Goal: Task Accomplishment & Management: Use online tool/utility

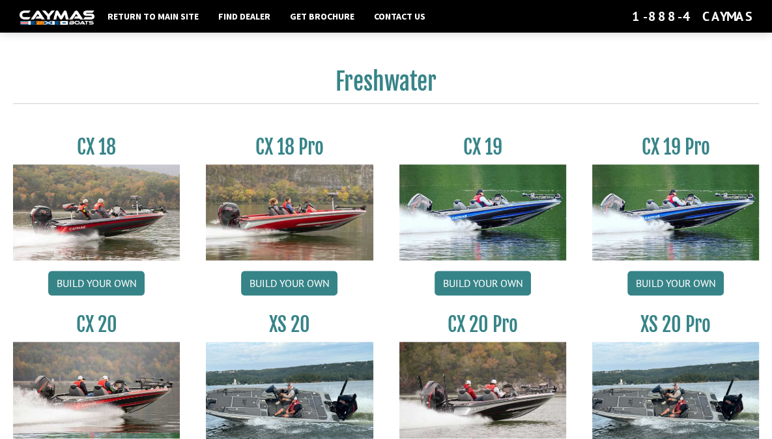
scroll to position [1032, 0]
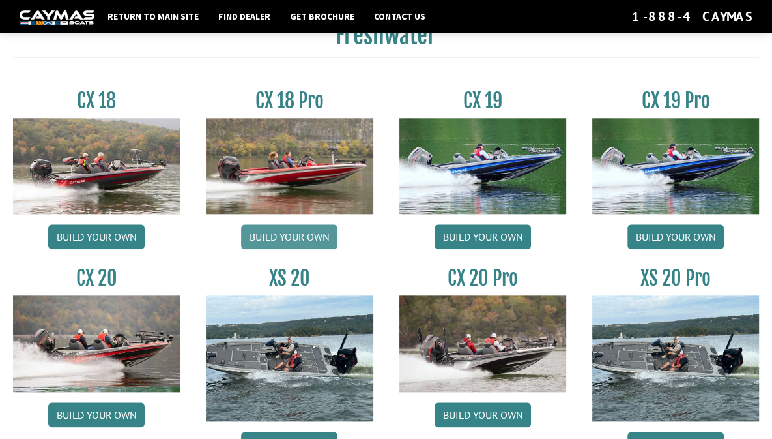
click at [298, 235] on link "Build your own" at bounding box center [289, 236] width 96 height 25
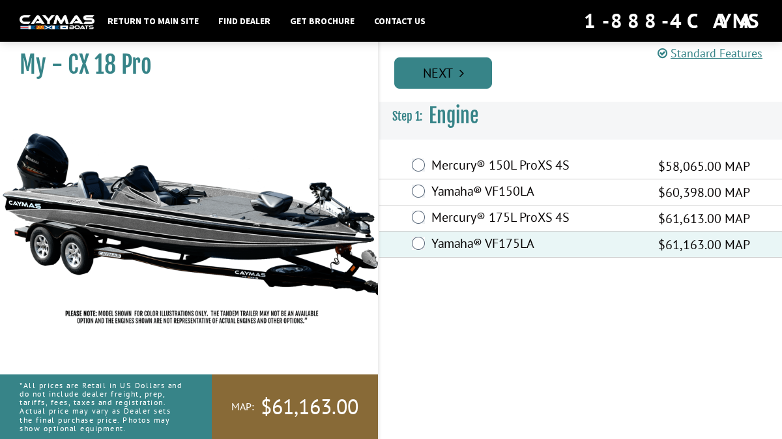
click at [456, 77] on link "Next" at bounding box center [443, 72] width 98 height 31
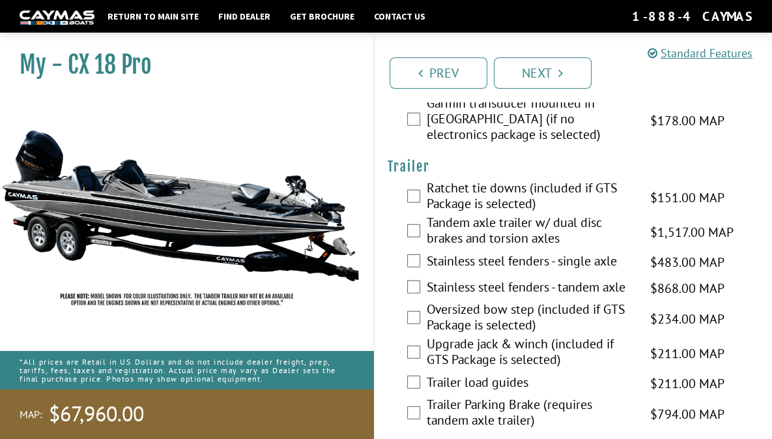
scroll to position [2433, 0]
